Goal: Task Accomplishment & Management: Manage account settings

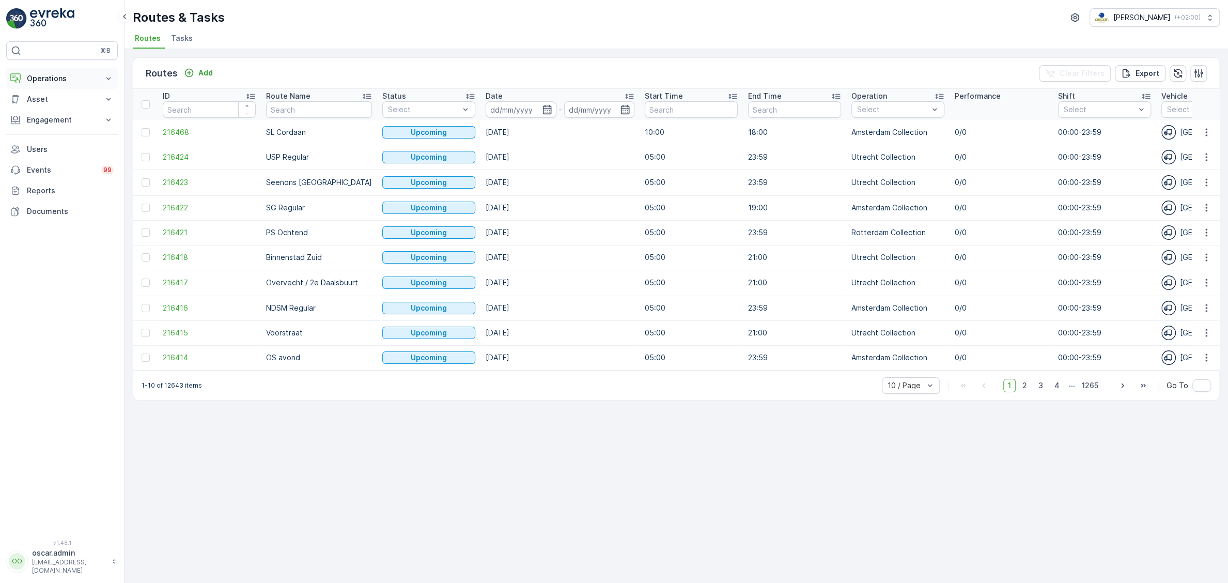
click at [47, 78] on p "Operations" at bounding box center [62, 78] width 70 height 10
click at [53, 107] on p "Planning" at bounding box center [40, 110] width 29 height 10
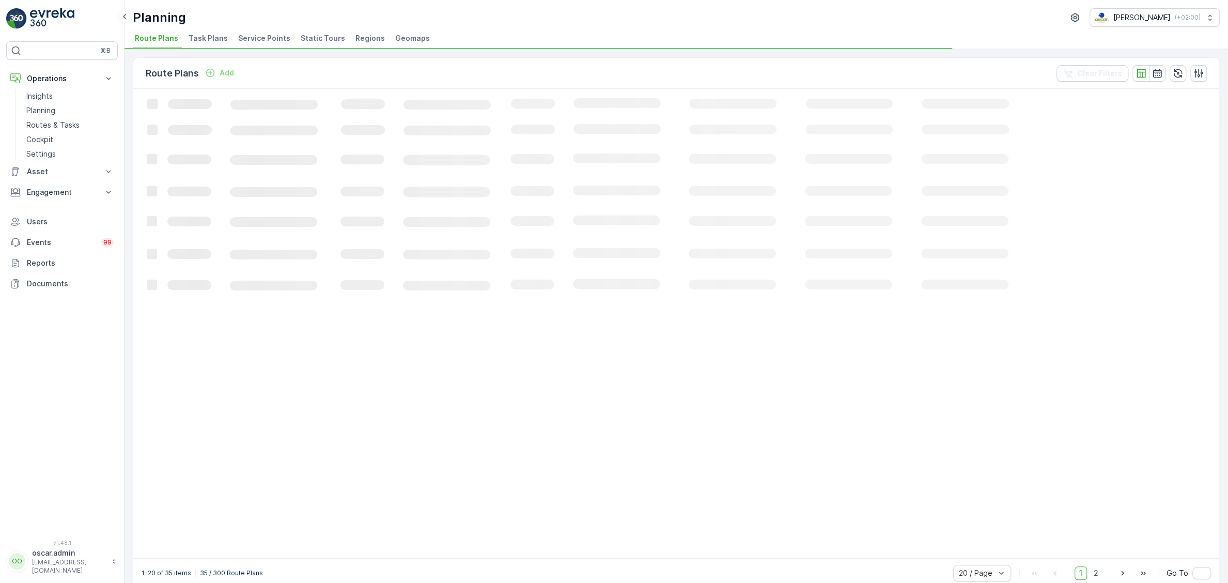
click at [270, 41] on span "Service Points" at bounding box center [264, 38] width 52 height 10
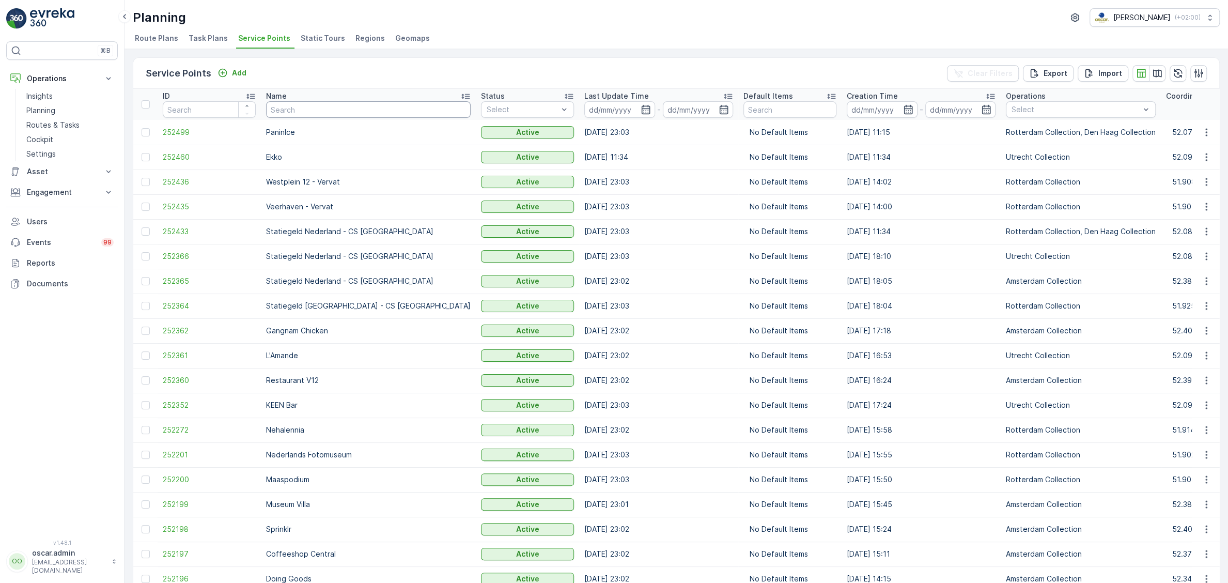
click at [358, 111] on input "text" at bounding box center [368, 109] width 205 height 17
type input "sport"
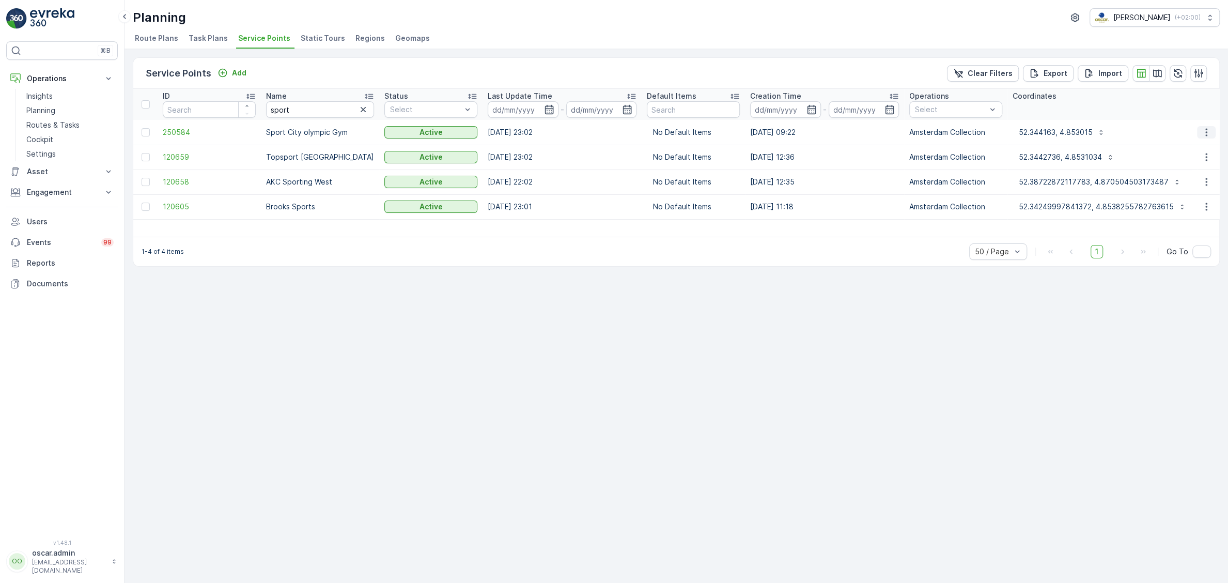
click at [1207, 128] on icon "button" at bounding box center [1207, 132] width 2 height 8
click at [1180, 161] on span "Edit Service Point" at bounding box center [1177, 162] width 62 height 10
click at [1208, 133] on icon "button" at bounding box center [1206, 132] width 10 height 10
click at [1180, 147] on span "See More Details" at bounding box center [1176, 147] width 60 height 10
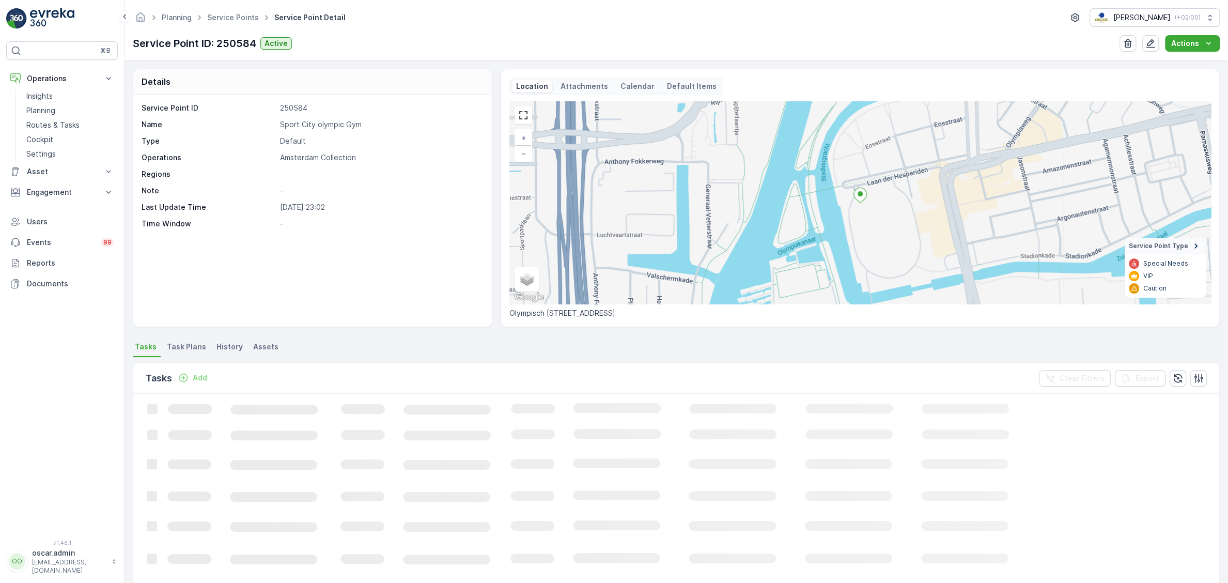
click at [583, 84] on p "Attachments" at bounding box center [585, 86] width 48 height 10
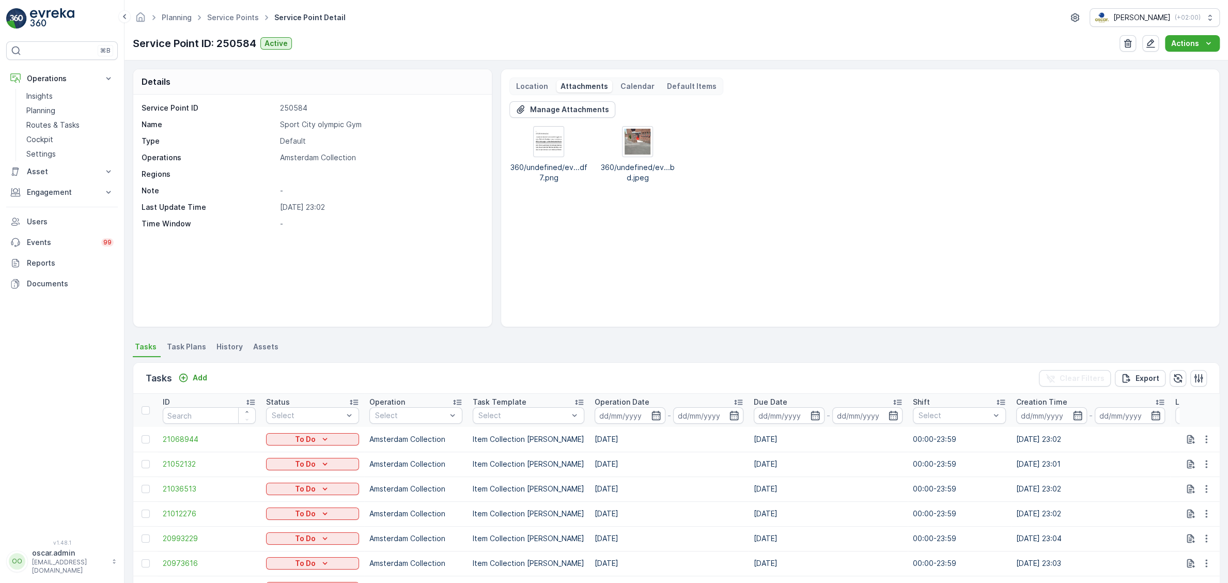
click at [527, 87] on p "Location" at bounding box center [532, 86] width 32 height 10
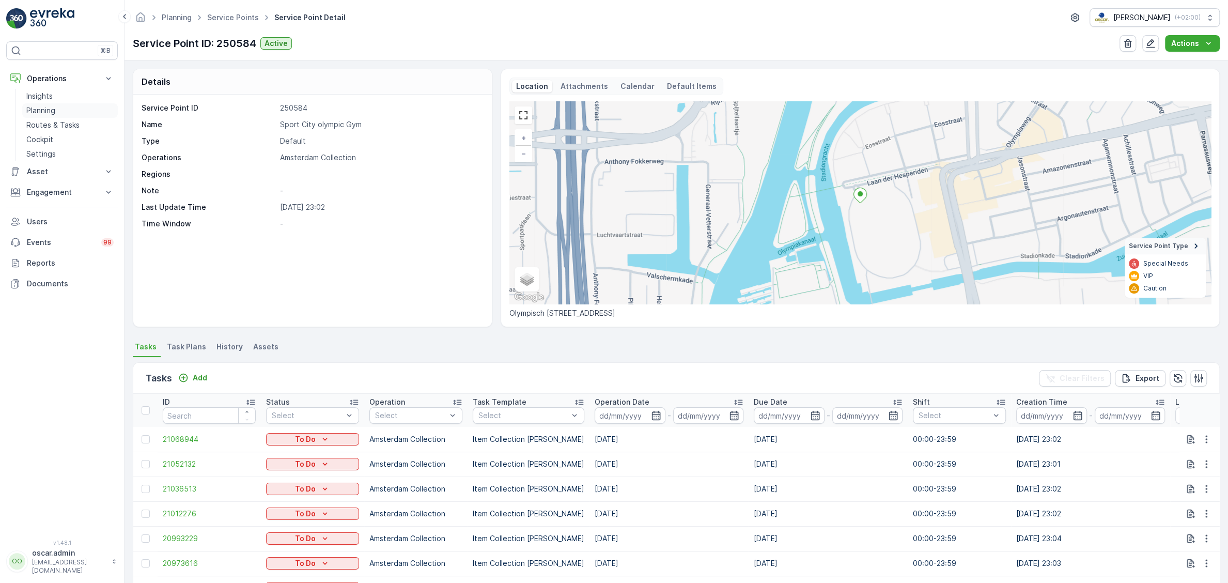
click at [52, 107] on p "Planning" at bounding box center [40, 110] width 29 height 10
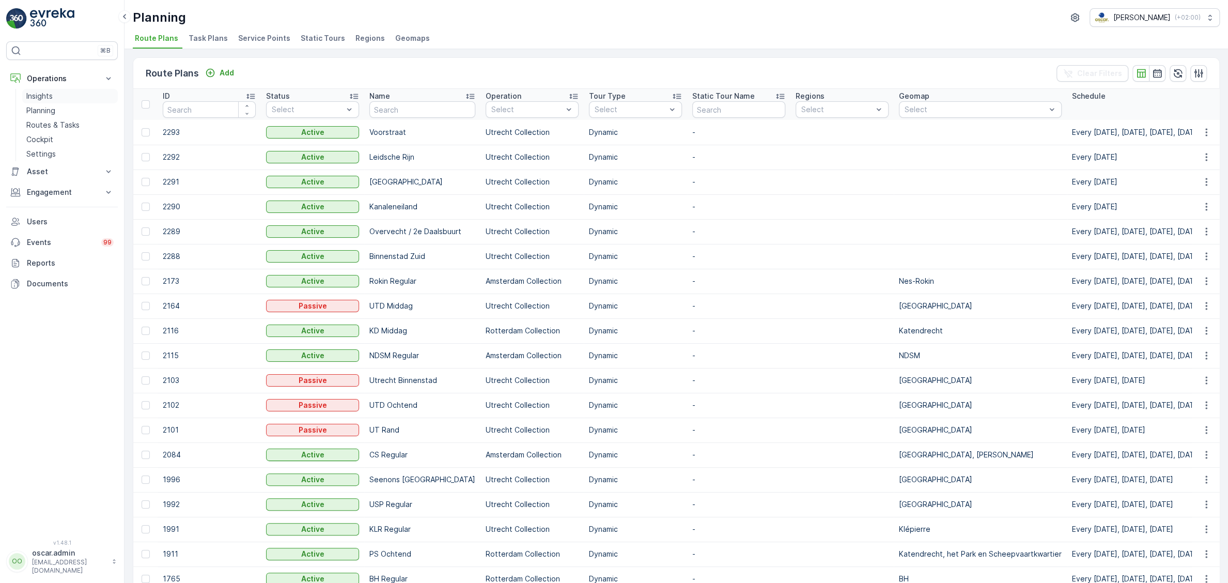
click at [254, 39] on span "Service Points" at bounding box center [264, 38] width 52 height 10
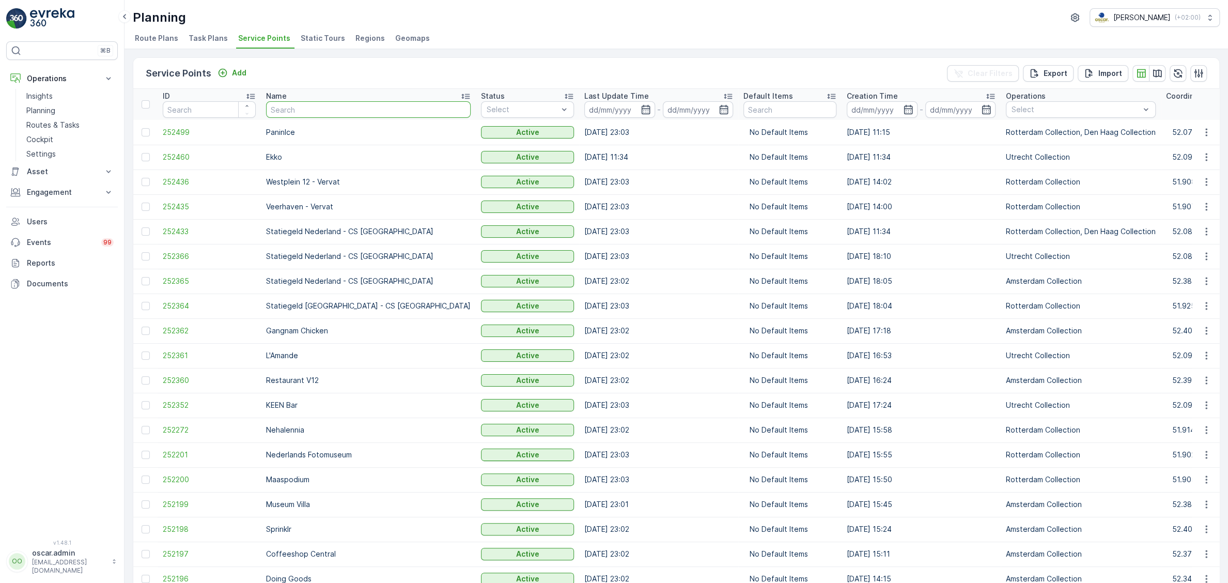
click at [310, 113] on input "text" at bounding box center [368, 109] width 205 height 17
type input "sport"
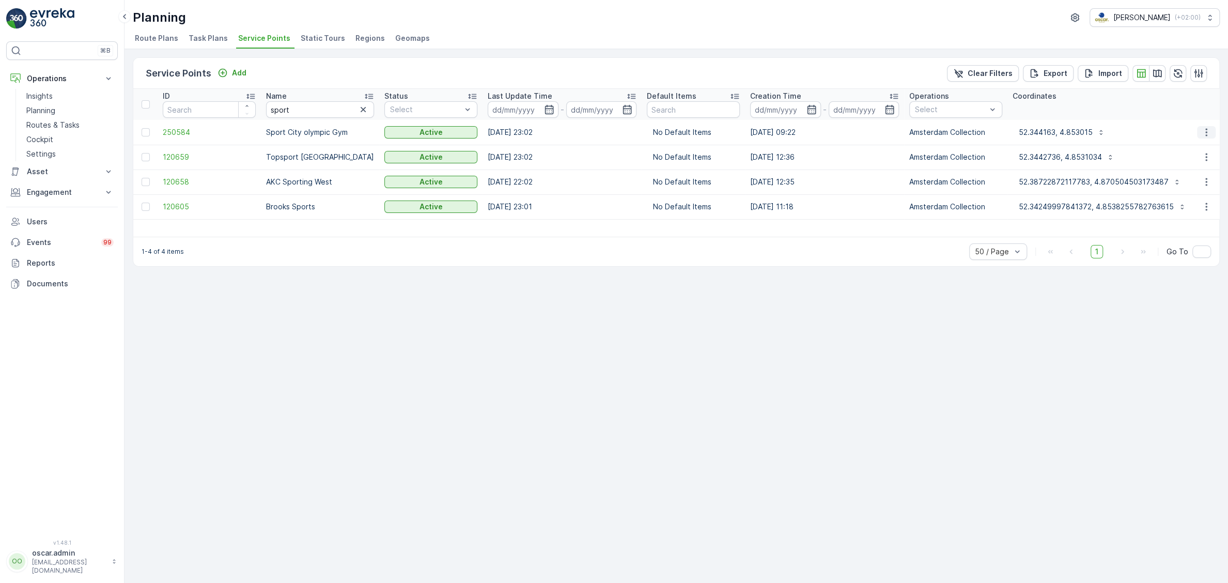
click at [1211, 134] on icon "button" at bounding box center [1206, 132] width 10 height 10
click at [1189, 159] on span "Edit Service Point" at bounding box center [1177, 162] width 62 height 10
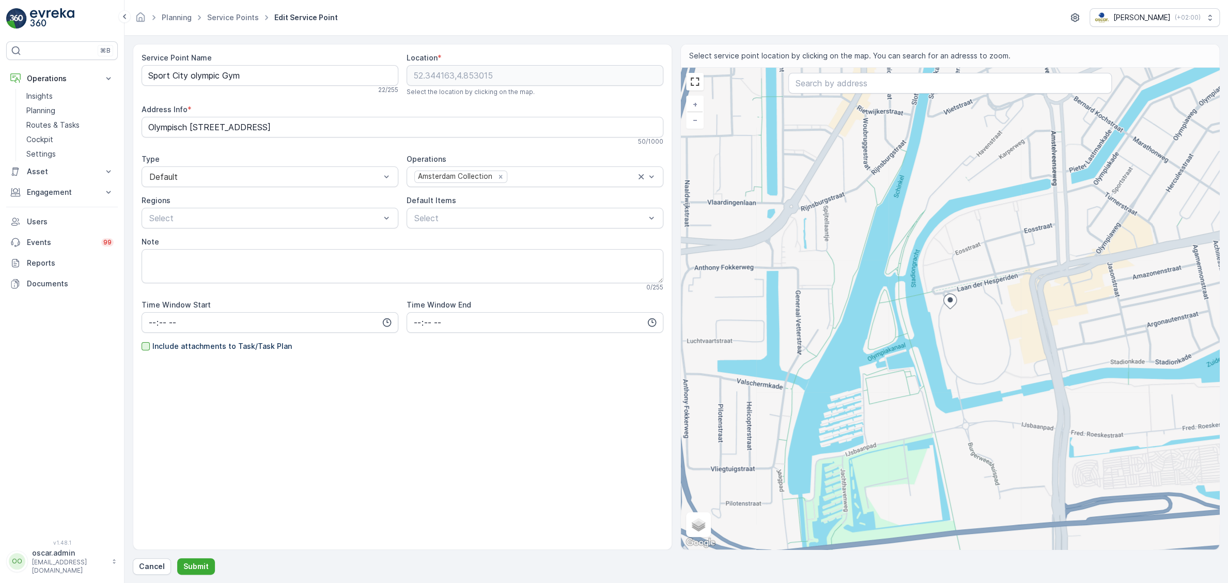
click at [145, 345] on div at bounding box center [146, 346] width 8 height 8
click at [142, 341] on input "Include attachments to Task/Task Plan" at bounding box center [142, 341] width 0 height 0
click at [191, 567] on p "Submit" at bounding box center [195, 566] width 25 height 10
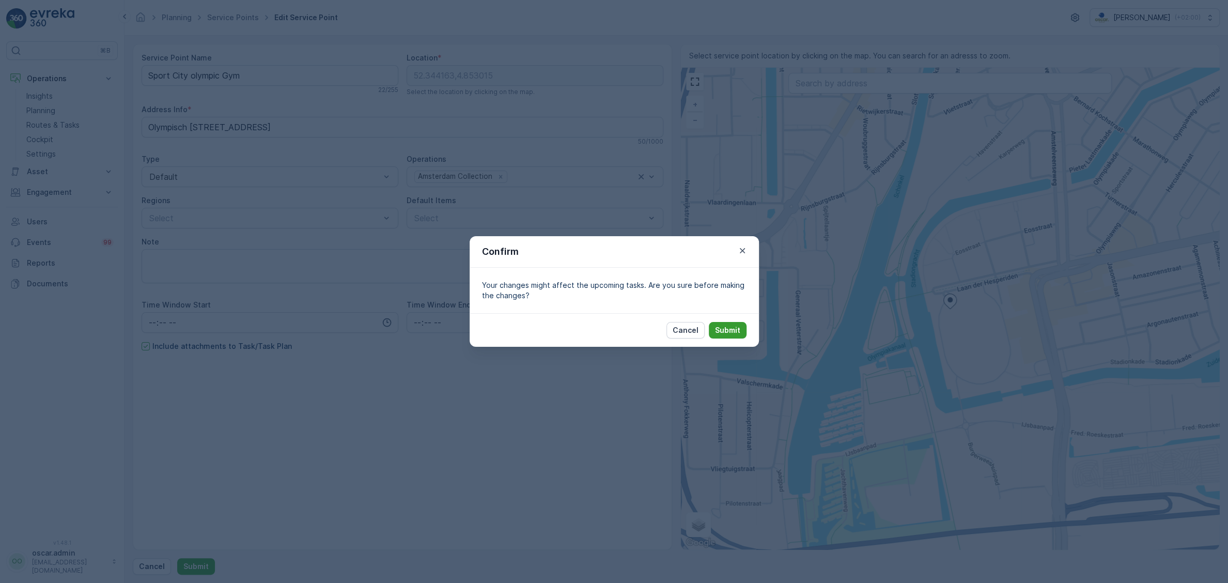
click at [732, 327] on p "Submit" at bounding box center [727, 330] width 25 height 10
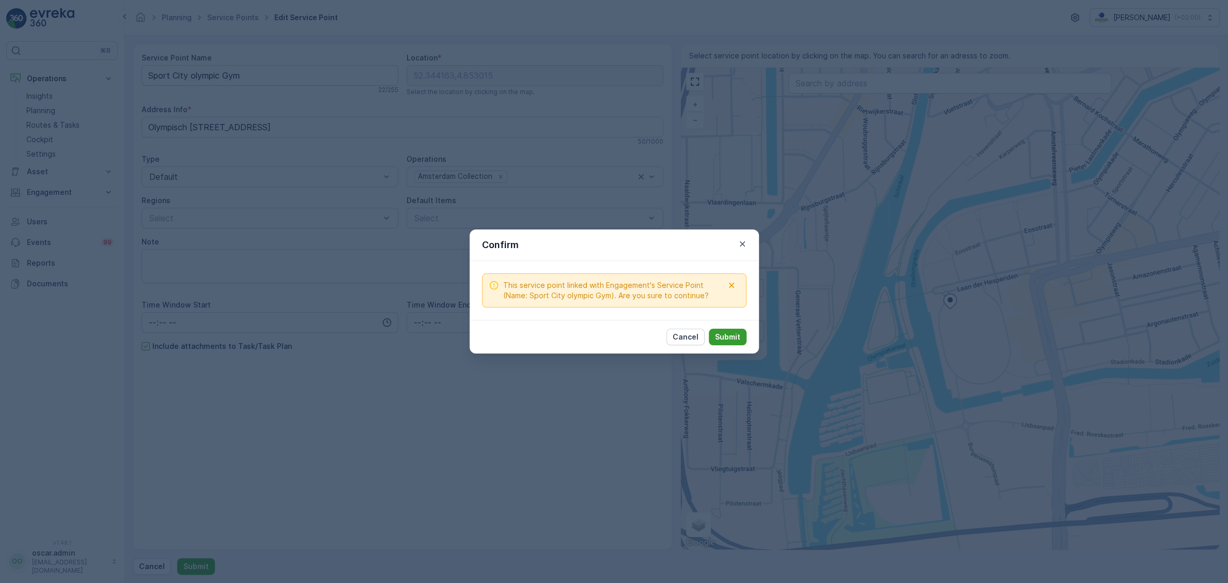
click at [727, 335] on p "Submit" at bounding box center [727, 337] width 25 height 10
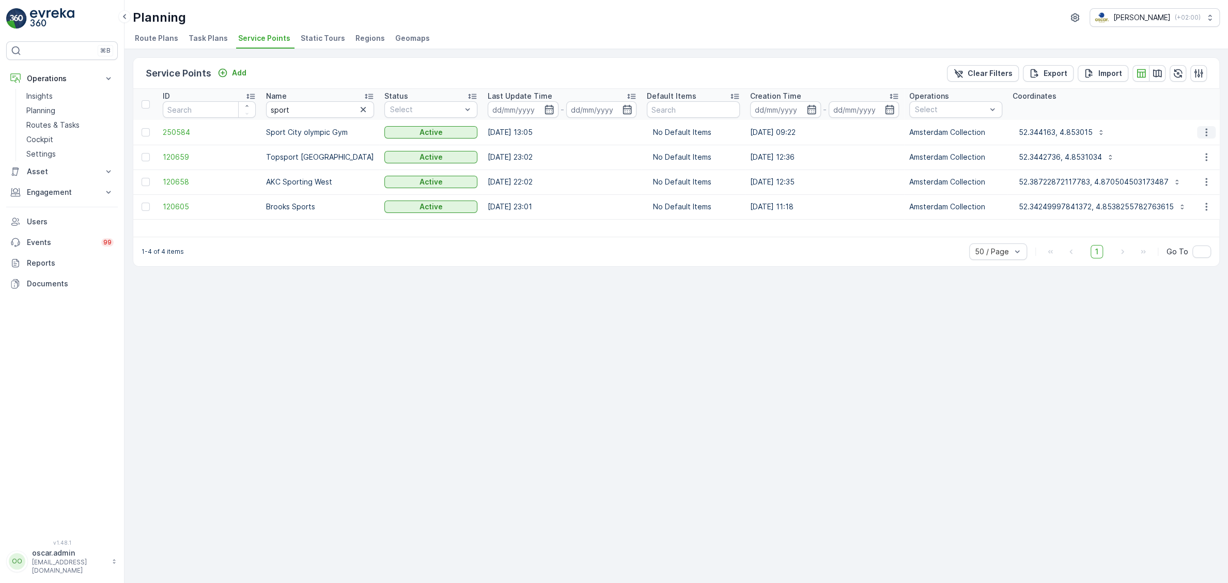
click at [1205, 134] on icon "button" at bounding box center [1206, 132] width 10 height 10
click at [1193, 190] on span "Add New Ad Hoc Task" at bounding box center [1184, 191] width 77 height 10
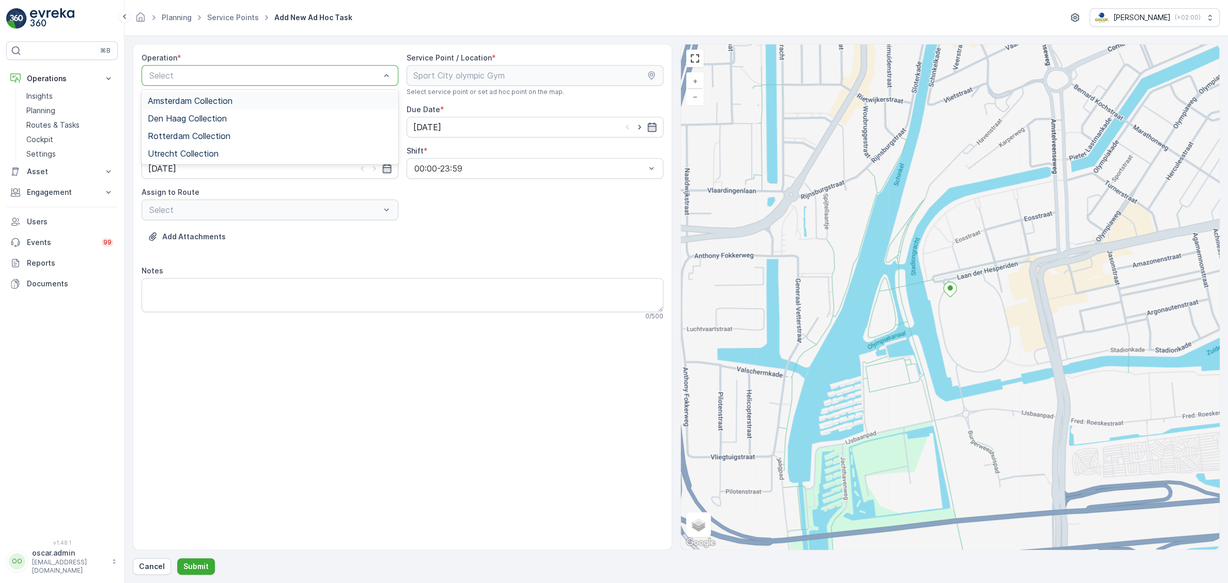
click at [220, 74] on div at bounding box center [264, 75] width 233 height 9
click at [204, 105] on span "Amsterdam Collection" at bounding box center [190, 100] width 85 height 9
click at [291, 128] on div at bounding box center [264, 126] width 233 height 9
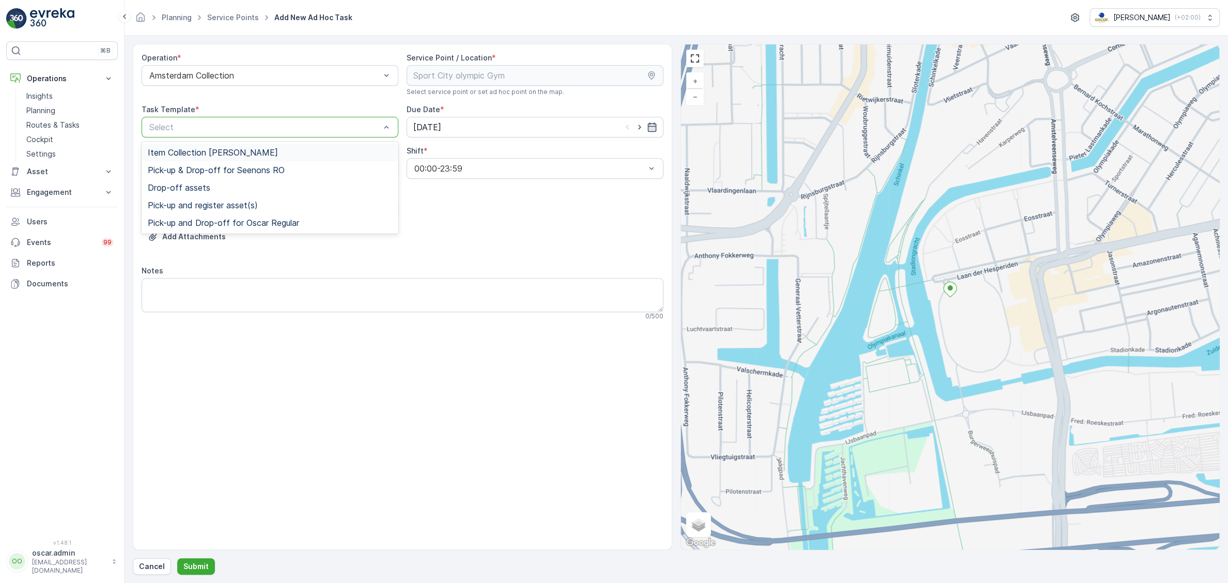
click at [249, 154] on span "Item Collection [PERSON_NAME]" at bounding box center [213, 152] width 130 height 9
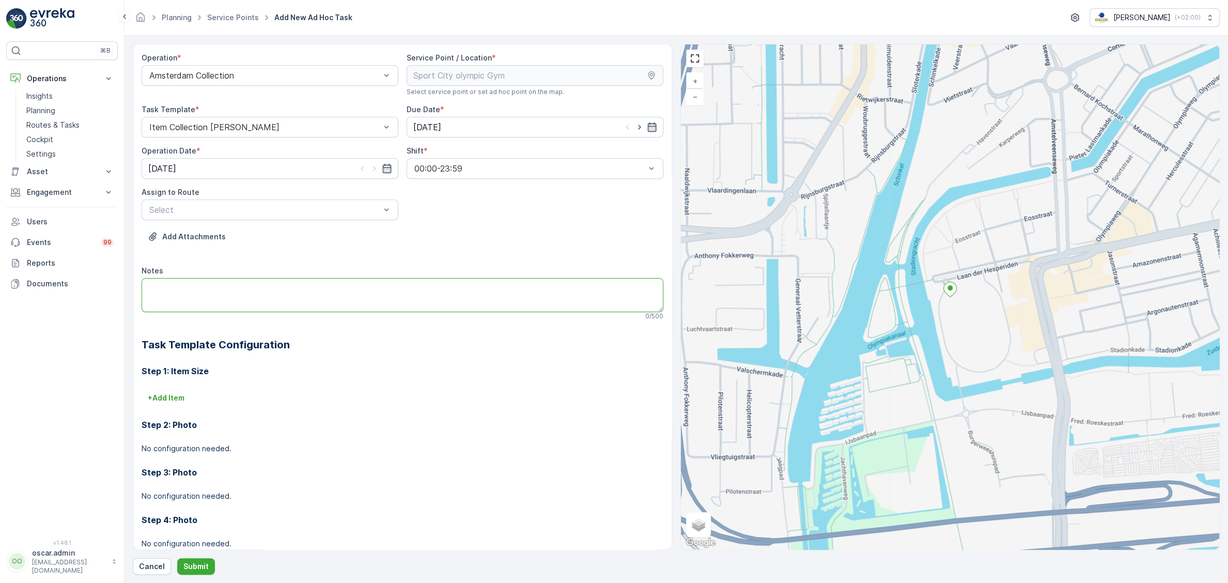
click at [205, 294] on textarea "Notes" at bounding box center [403, 295] width 522 height 34
type textarea "test"
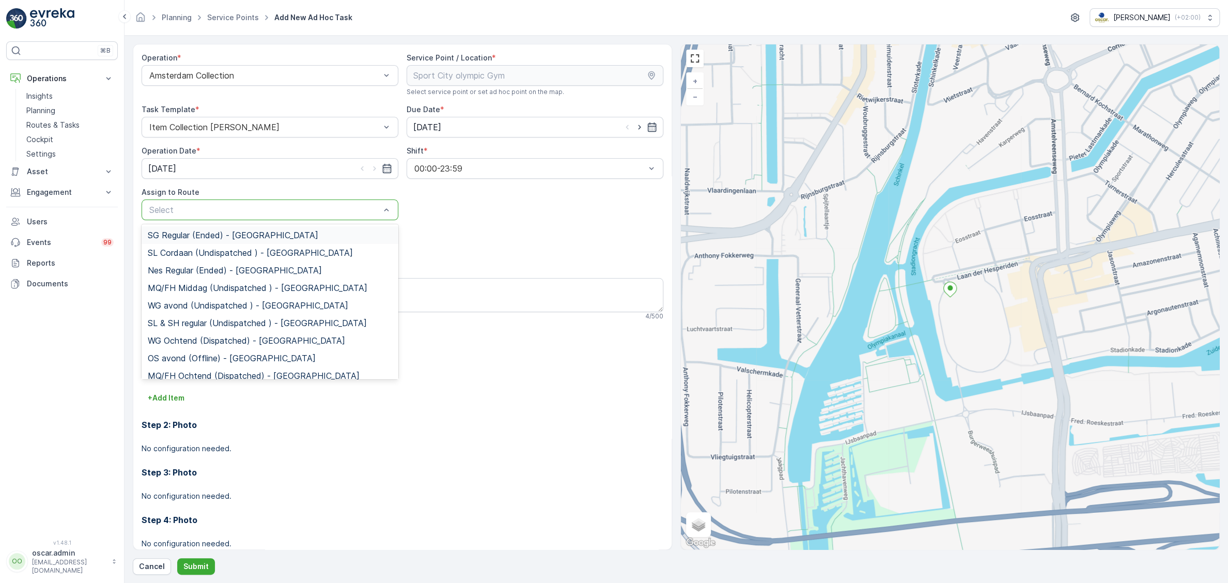
click at [272, 211] on div at bounding box center [264, 209] width 233 height 9
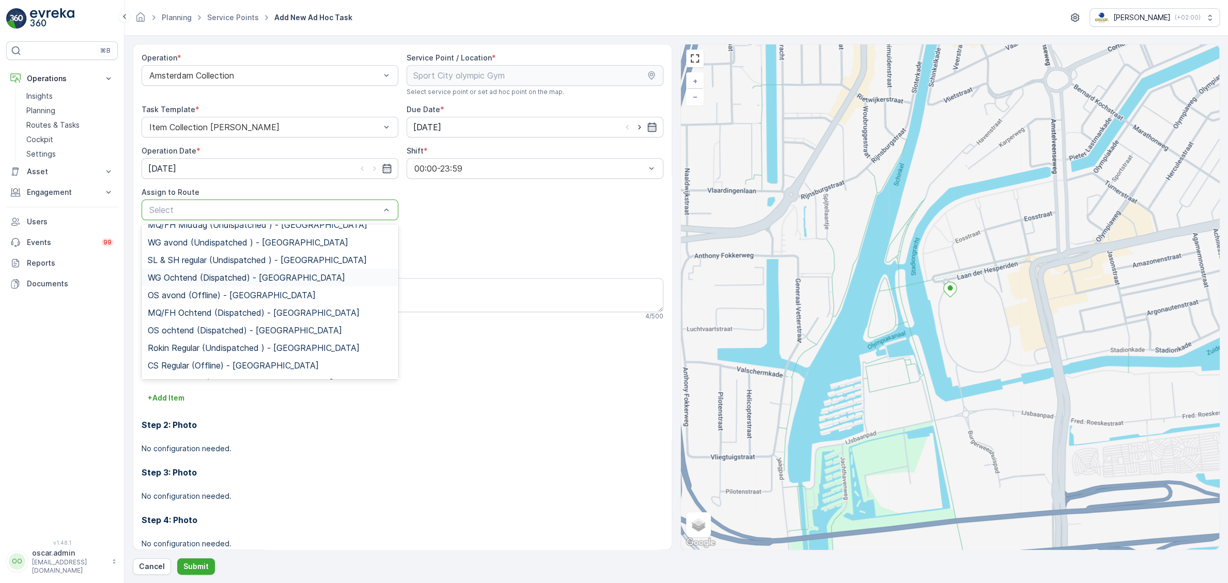
click at [215, 276] on span "WG Ochtend (Dispatched) - [GEOGRAPHIC_DATA]" at bounding box center [246, 277] width 197 height 9
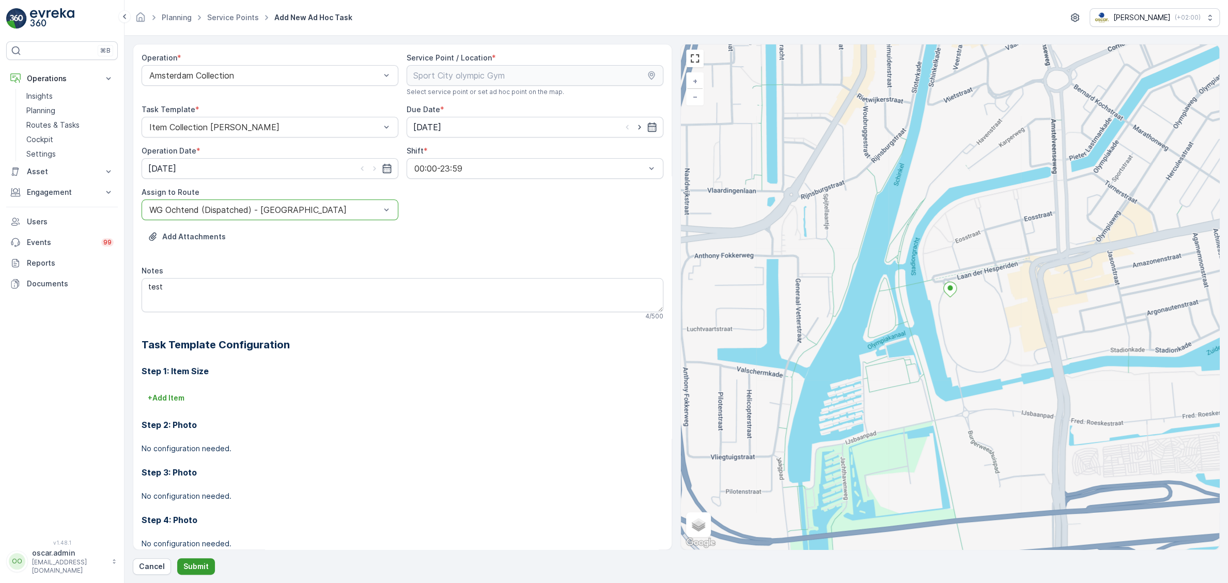
click at [193, 568] on p "Submit" at bounding box center [195, 566] width 25 height 10
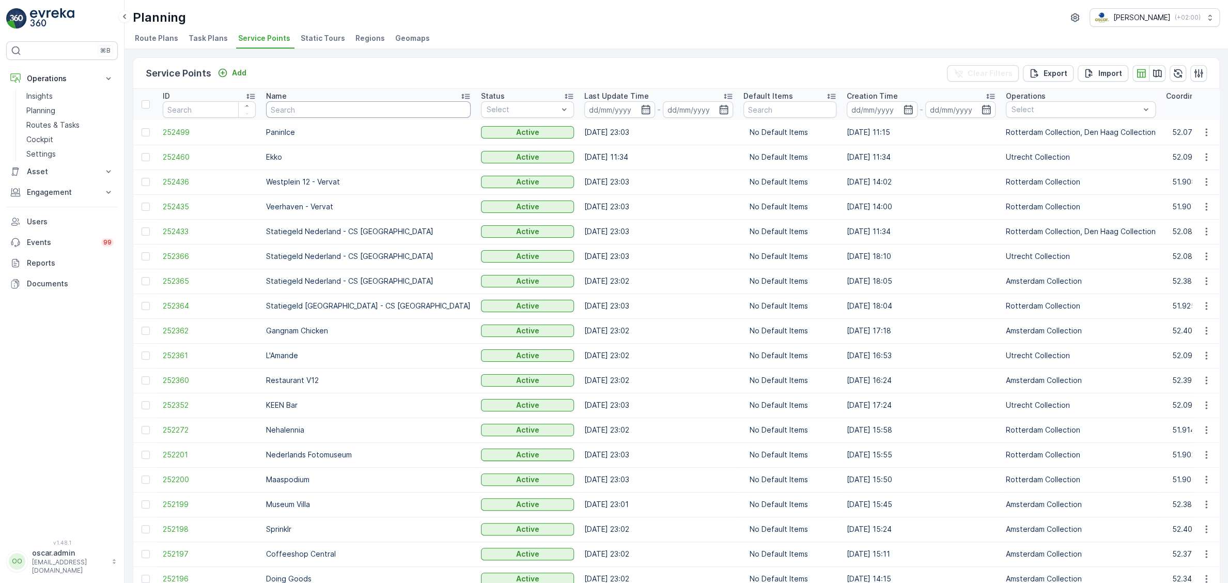
click at [313, 106] on input "text" at bounding box center [368, 109] width 205 height 17
type input "sport"
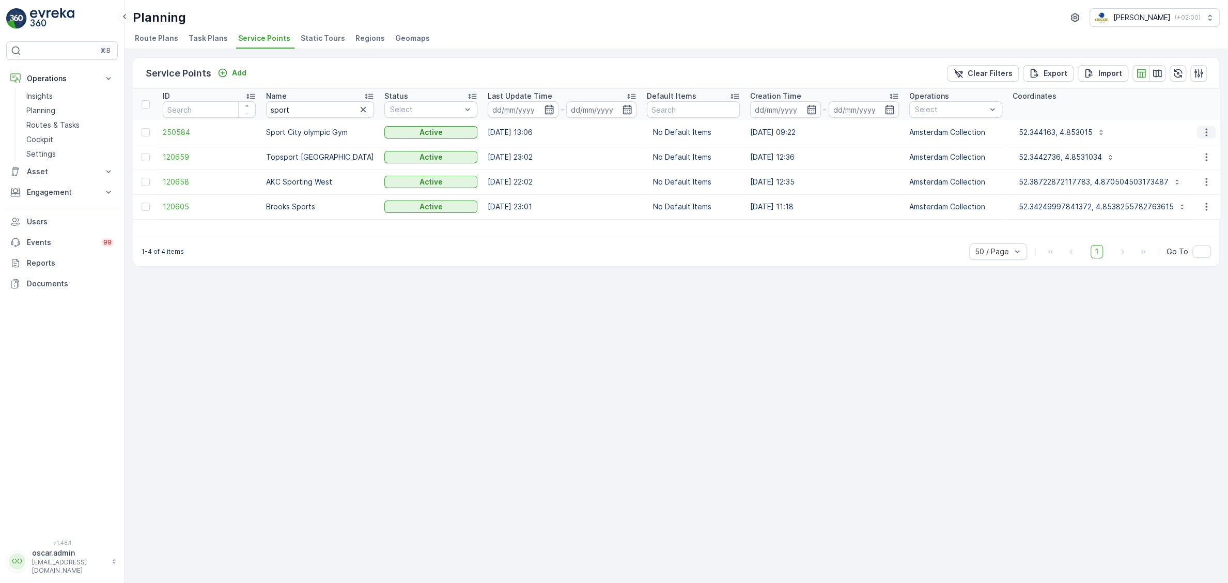
click at [1205, 128] on icon "button" at bounding box center [1206, 132] width 10 height 10
click at [1168, 164] on span "Edit Service Point" at bounding box center [1177, 162] width 62 height 10
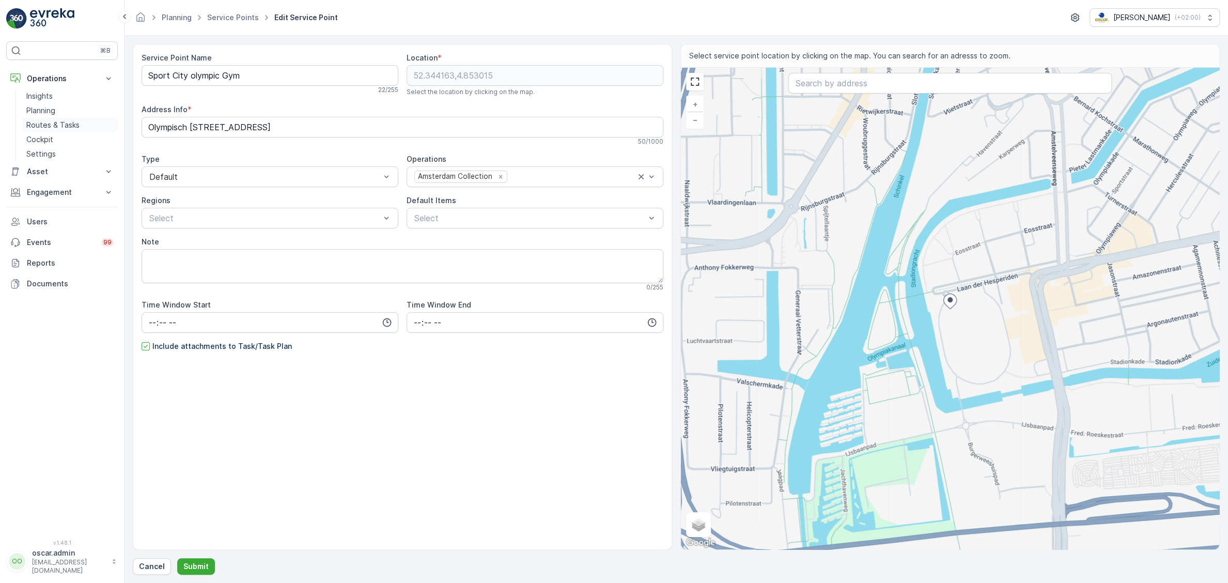
click at [53, 126] on p "Routes & Tasks" at bounding box center [52, 125] width 53 height 10
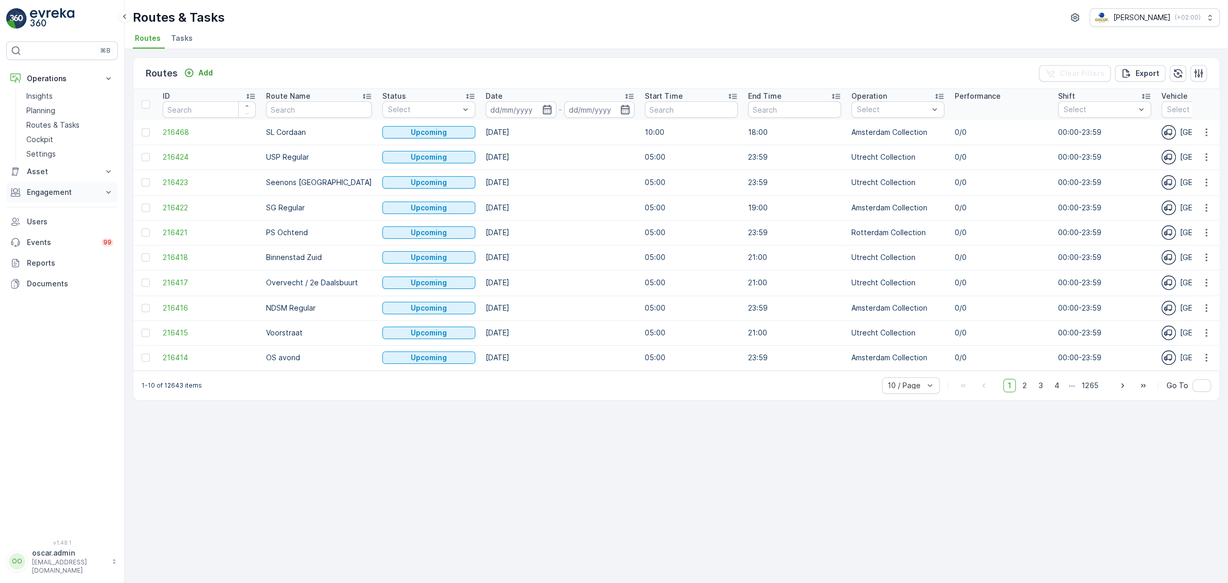
click at [54, 193] on p "Engagement" at bounding box center [62, 192] width 70 height 10
click at [49, 211] on p "Insights" at bounding box center [39, 210] width 26 height 10
